Goal: Task Accomplishment & Management: Manage account settings

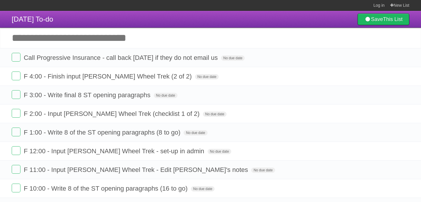
scroll to position [186, 0]
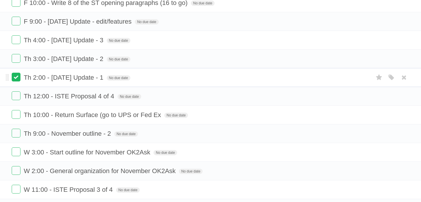
click at [18, 80] on label at bounding box center [16, 77] width 9 height 9
click at [18, 63] on label at bounding box center [16, 58] width 9 height 9
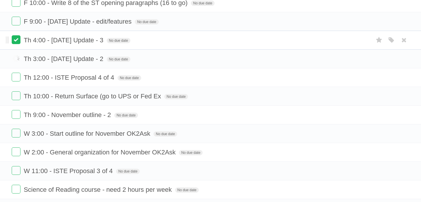
click at [16, 44] on label at bounding box center [16, 39] width 9 height 9
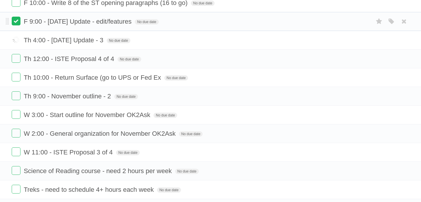
click at [17, 24] on label at bounding box center [16, 21] width 9 height 9
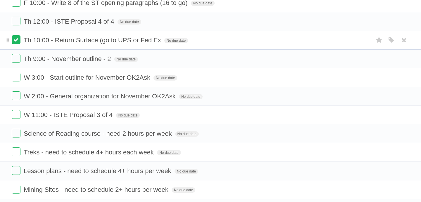
click at [17, 42] on label at bounding box center [16, 39] width 9 height 9
click at [15, 119] on label at bounding box center [16, 114] width 9 height 9
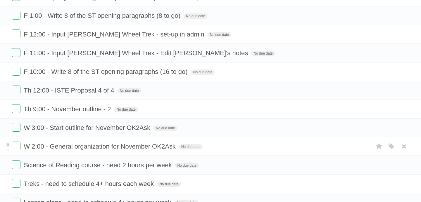
scroll to position [159, 0]
